Goal: Information Seeking & Learning: Learn about a topic

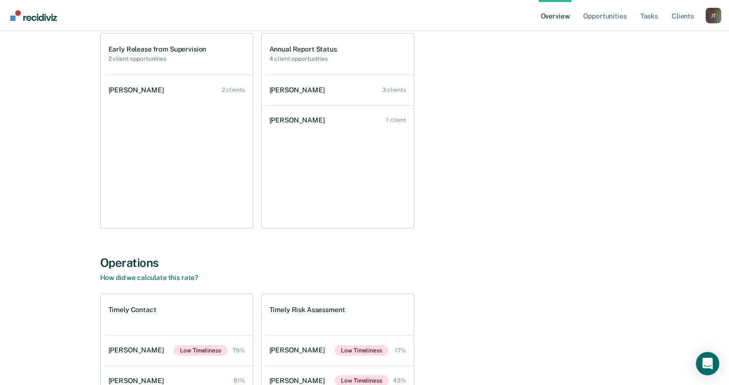
scroll to position [71, 0]
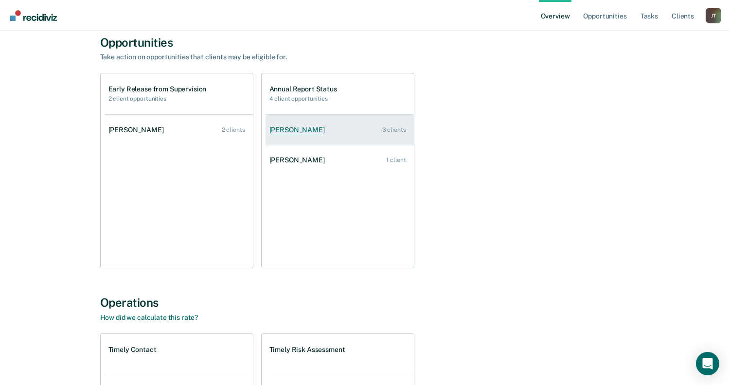
click at [298, 134] on div "[PERSON_NAME]" at bounding box center [299, 130] width 59 height 8
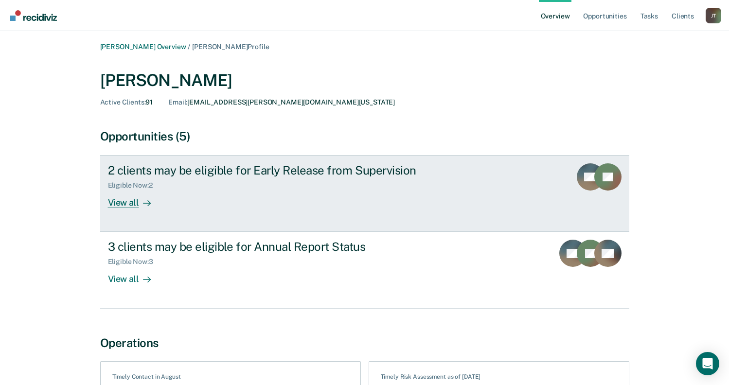
click at [118, 199] on div "View all" at bounding box center [135, 199] width 55 height 19
